Goal: Complete application form

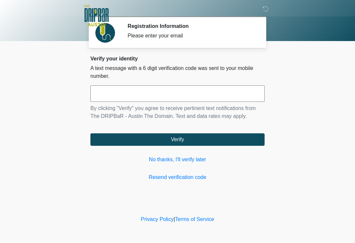
click at [182, 95] on input "text" at bounding box center [177, 94] width 174 height 16
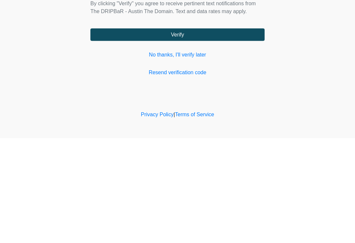
click at [198, 174] on link "Resend verification code" at bounding box center [177, 178] width 174 height 8
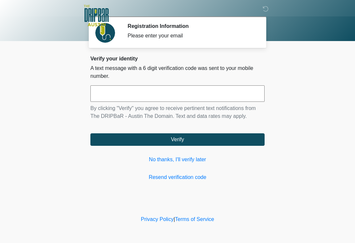
click at [199, 164] on link "No thanks, I'll verify later" at bounding box center [177, 160] width 174 height 8
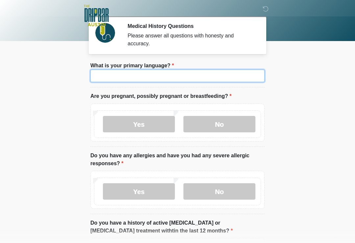
click at [201, 78] on input "What is your primary language?" at bounding box center [177, 76] width 174 height 13
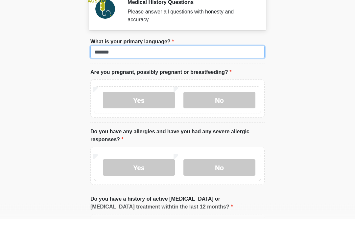
type input "*******"
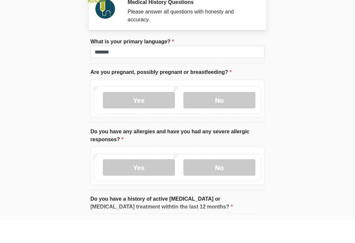
click at [228, 116] on label "No" at bounding box center [220, 124] width 72 height 16
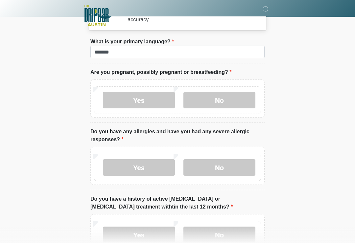
click at [150, 168] on label "Yes" at bounding box center [139, 168] width 72 height 16
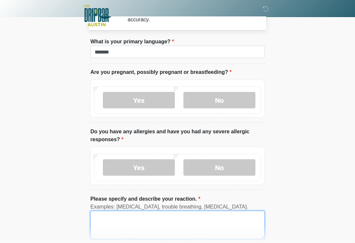
click at [178, 218] on textarea "Please specify and describe your reaction." at bounding box center [177, 225] width 174 height 28
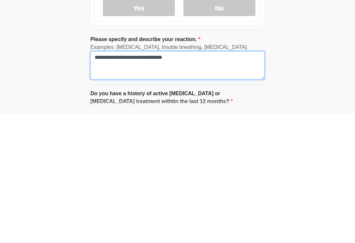
type textarea "**********"
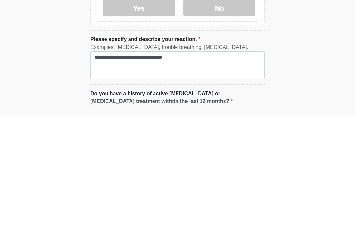
click at [248, 219] on label "Do you have a history of active [MEDICAL_DATA] or [MEDICAL_DATA] treatment with…" at bounding box center [177, 227] width 174 height 16
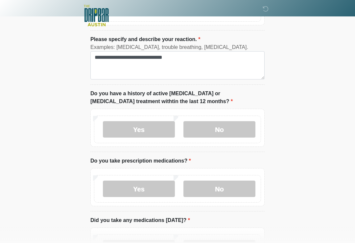
click at [232, 128] on label "No" at bounding box center [220, 129] width 72 height 16
click at [159, 189] on label "Yes" at bounding box center [139, 189] width 72 height 16
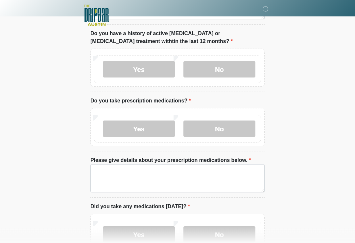
scroll to position [244, 0]
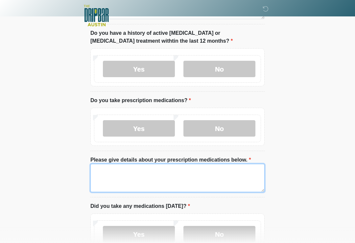
click at [196, 174] on textarea "Please give details about your prescription medications below." at bounding box center [177, 178] width 174 height 28
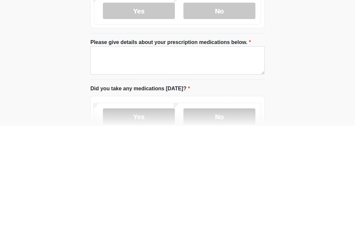
scroll to position [362, 0]
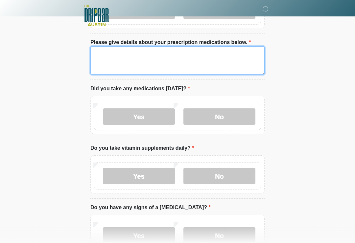
click at [170, 51] on textarea "Please give details about your prescription medications below." at bounding box center [177, 60] width 174 height 28
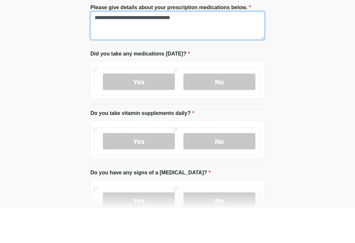
type textarea "**********"
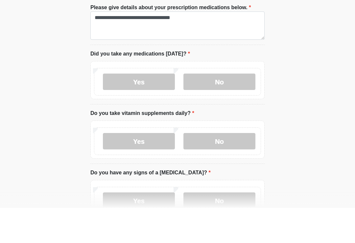
click at [157, 109] on label "Yes" at bounding box center [139, 117] width 72 height 16
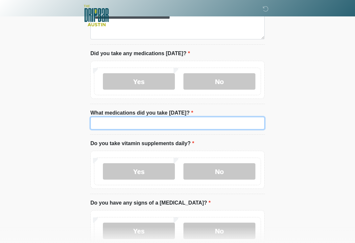
click at [184, 124] on input "What medications did you take [DATE]?" at bounding box center [177, 123] width 174 height 13
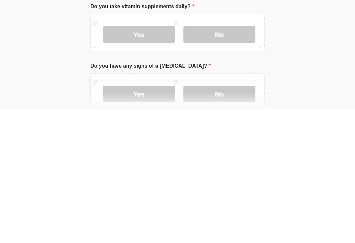
type input "**********"
click at [156, 161] on label "Yes" at bounding box center [139, 169] width 72 height 16
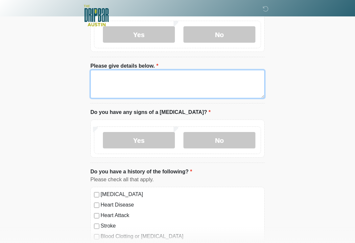
click at [174, 75] on textarea "Please give details below." at bounding box center [177, 84] width 174 height 28
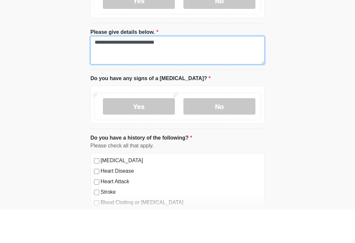
type textarea "**********"
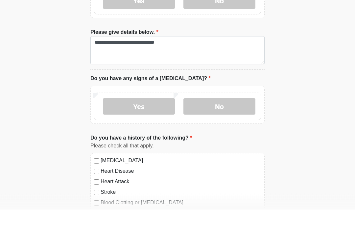
click at [221, 132] on label "No" at bounding box center [220, 140] width 72 height 16
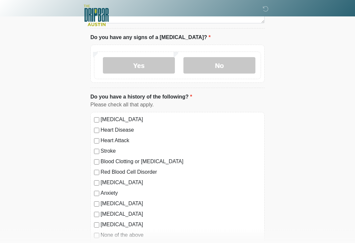
scroll to position [610, 0]
click at [135, 119] on label "[MEDICAL_DATA]" at bounding box center [181, 119] width 161 height 8
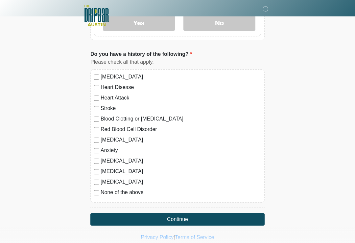
scroll to position [658, 0]
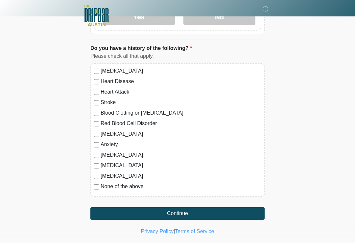
click at [207, 213] on button "Continue" at bounding box center [177, 214] width 174 height 13
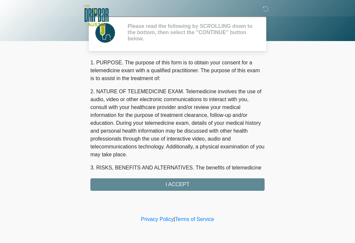
scroll to position [0, 0]
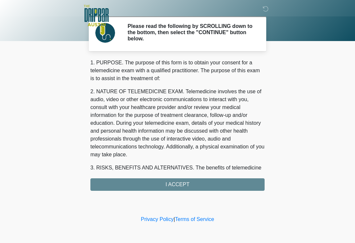
click at [217, 186] on div "1. PURPOSE. The purpose of this form is to obtain your consent for a telemedici…" at bounding box center [177, 125] width 174 height 132
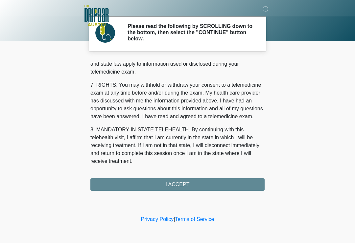
scroll to position [278, 0]
click at [213, 185] on button "I ACCEPT" at bounding box center [177, 185] width 174 height 13
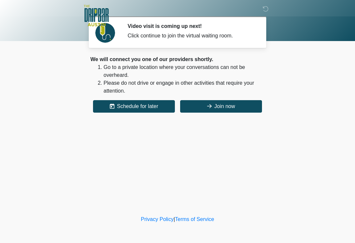
click at [235, 109] on button "Join now" at bounding box center [221, 106] width 82 height 13
